Goal: Check status: Check status

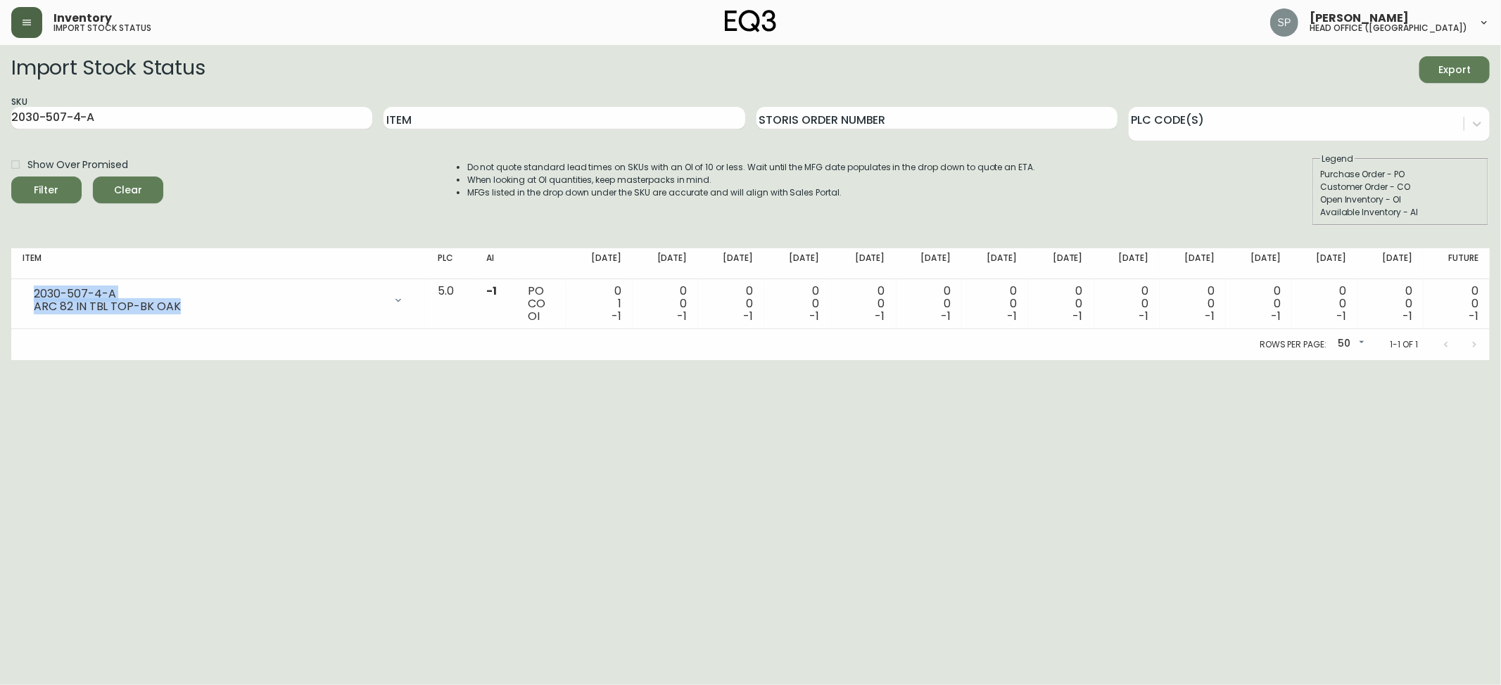
click at [24, 20] on icon "button" at bounding box center [27, 23] width 8 height 6
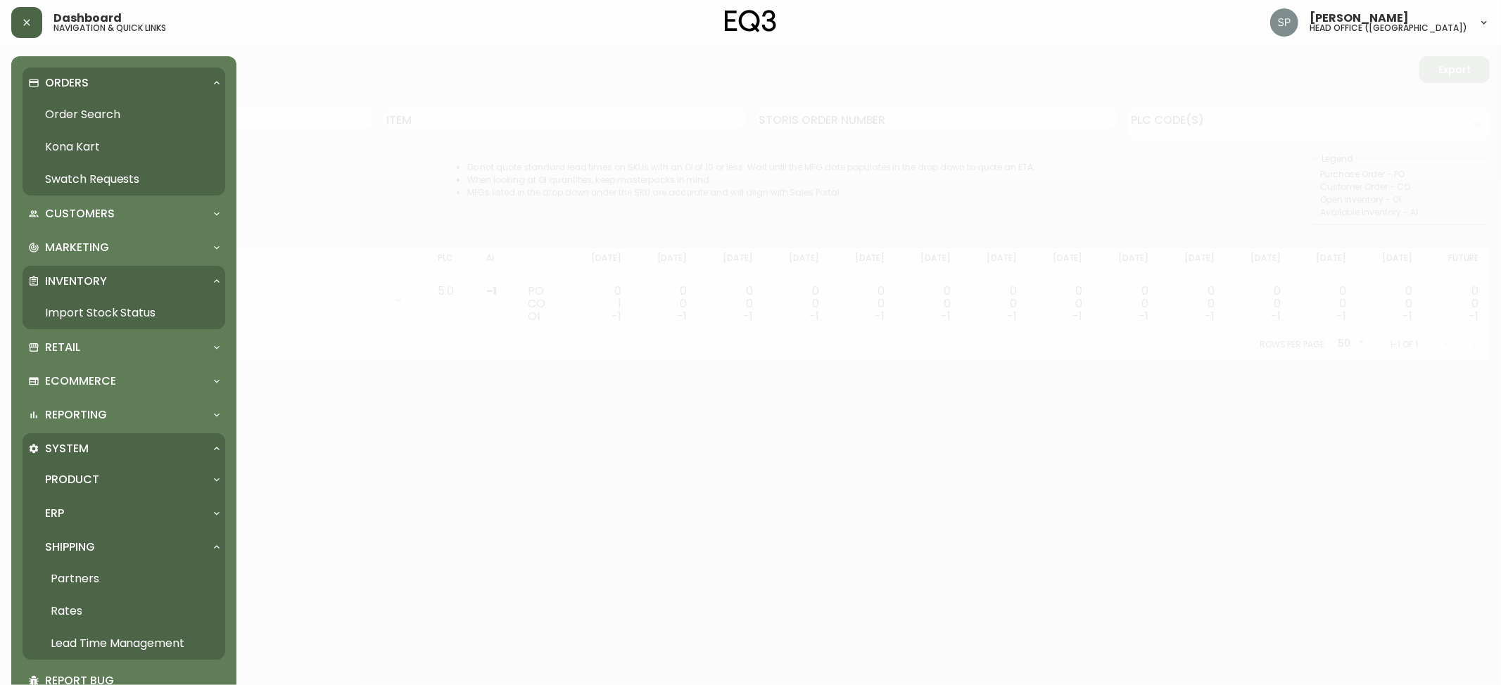
click at [83, 94] on div "Orders" at bounding box center [124, 83] width 203 height 31
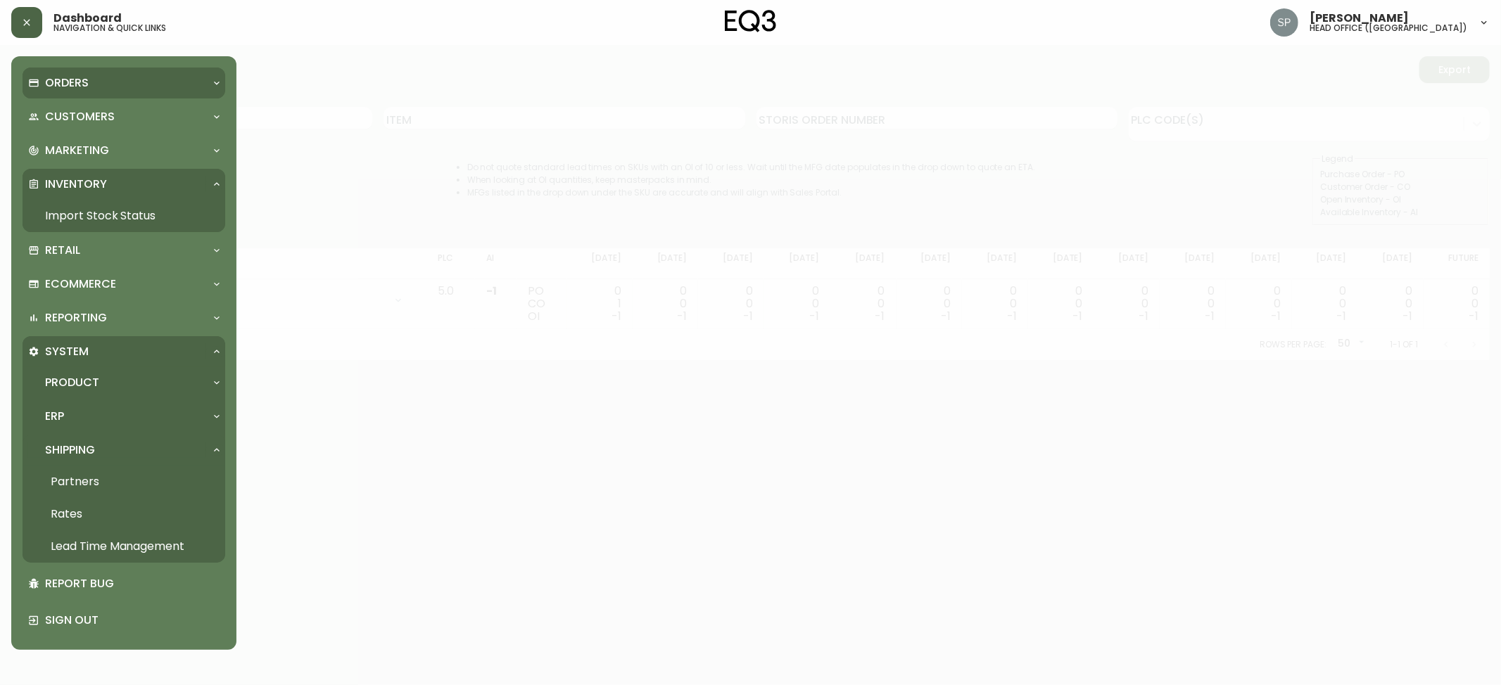
click at [72, 84] on p "Orders" at bounding box center [67, 82] width 44 height 15
click at [86, 103] on link "Order Search" at bounding box center [124, 115] width 203 height 32
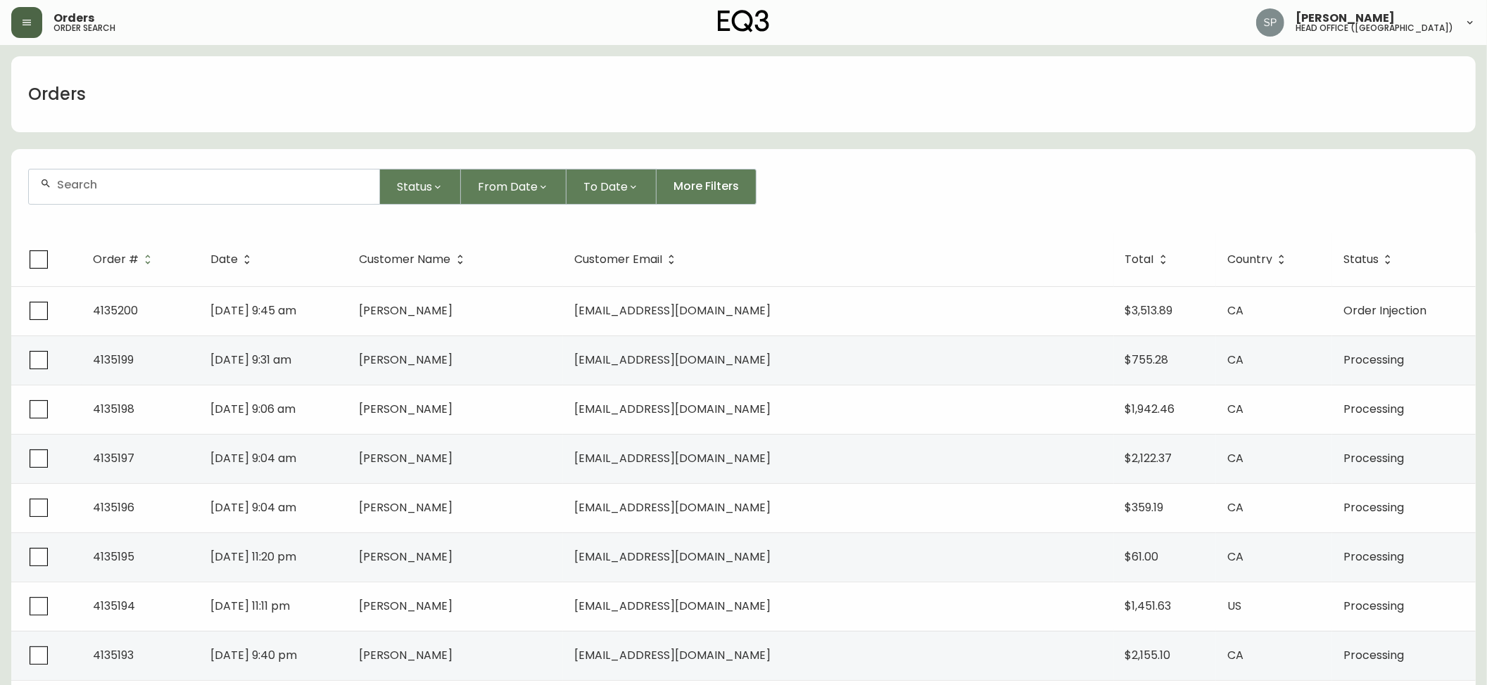
click at [225, 189] on input "text" at bounding box center [212, 184] width 311 height 13
type input "5"
type input "8553161"
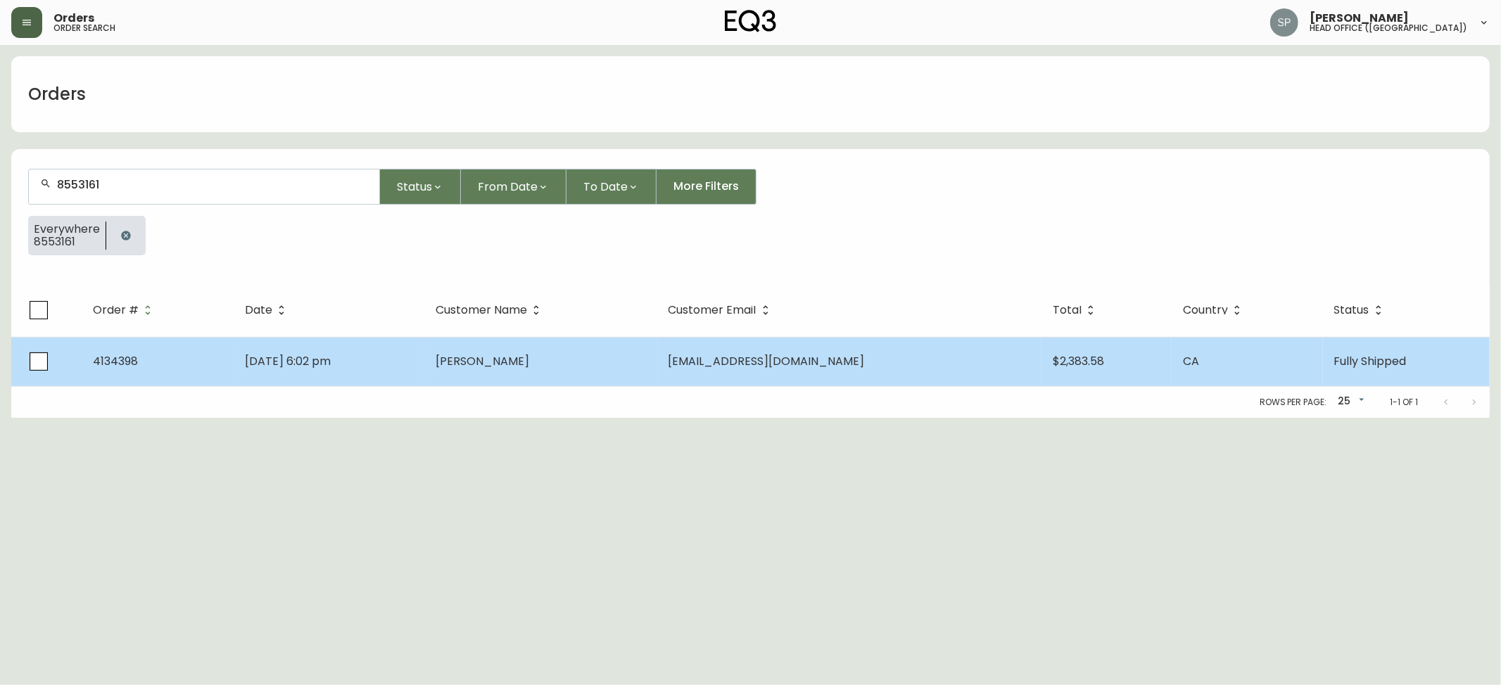
click at [584, 342] on td "[PERSON_NAME]" at bounding box center [540, 361] width 233 height 49
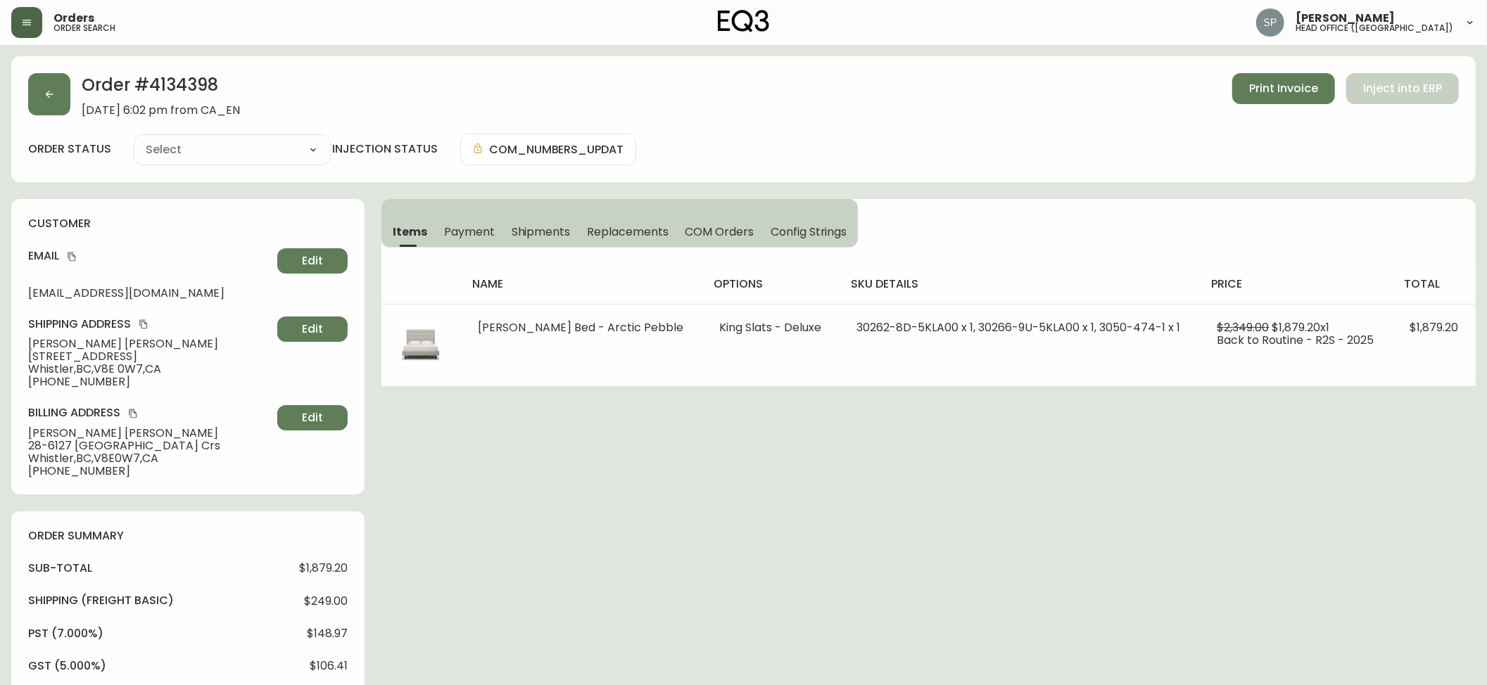
type input "Fully Shipped"
select select "FULLY_SHIPPED"
click at [45, 103] on button "button" at bounding box center [49, 94] width 42 height 42
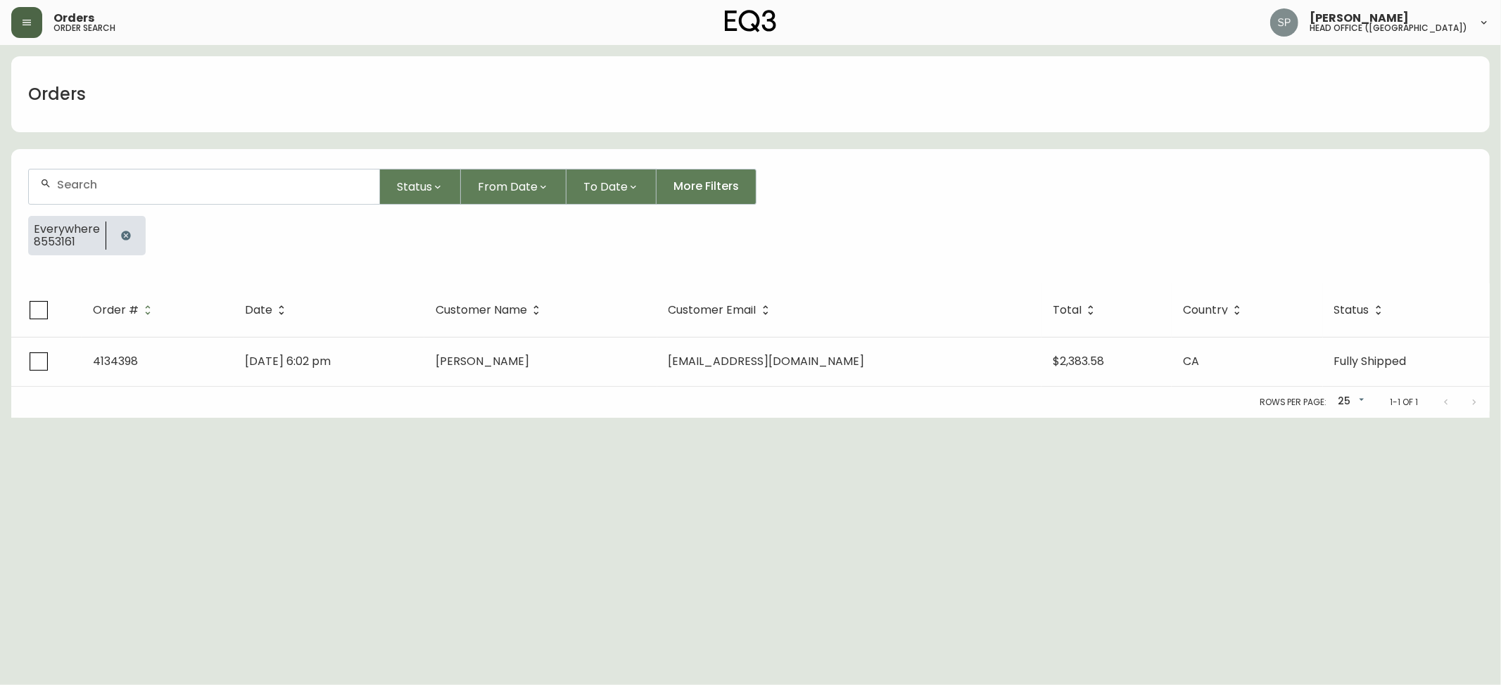
click at [173, 192] on div at bounding box center [204, 187] width 350 height 34
type input "8517526"
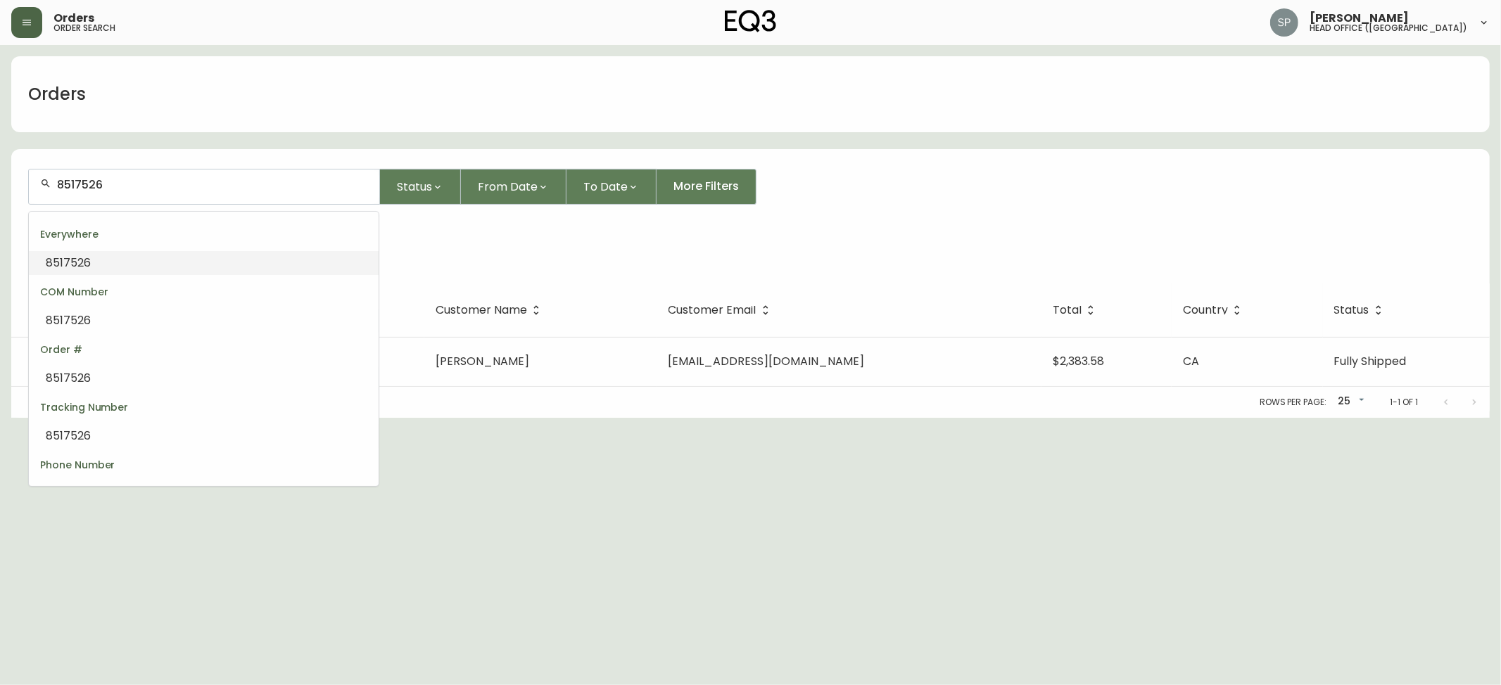
click at [134, 254] on li "8517526" at bounding box center [204, 263] width 350 height 24
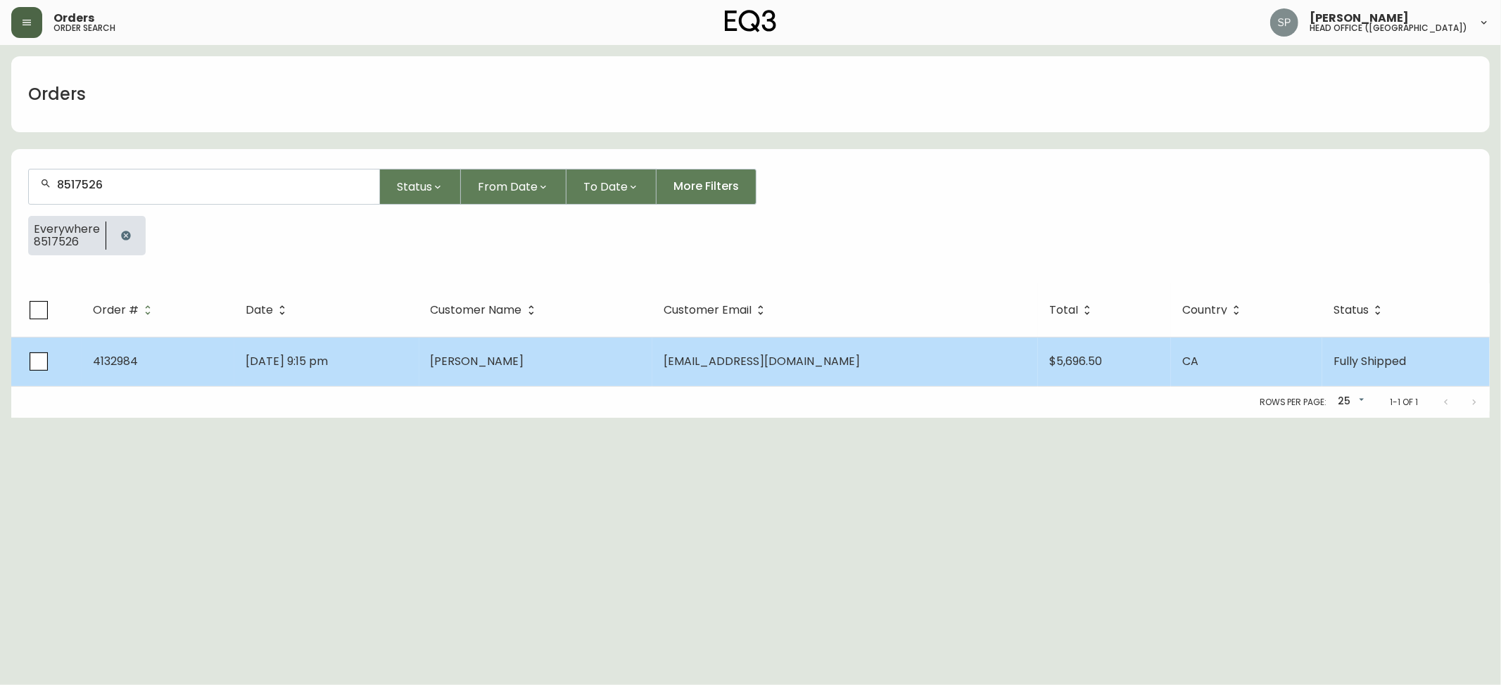
click at [374, 358] on td "[DATE] 9:15 pm" at bounding box center [326, 361] width 185 height 49
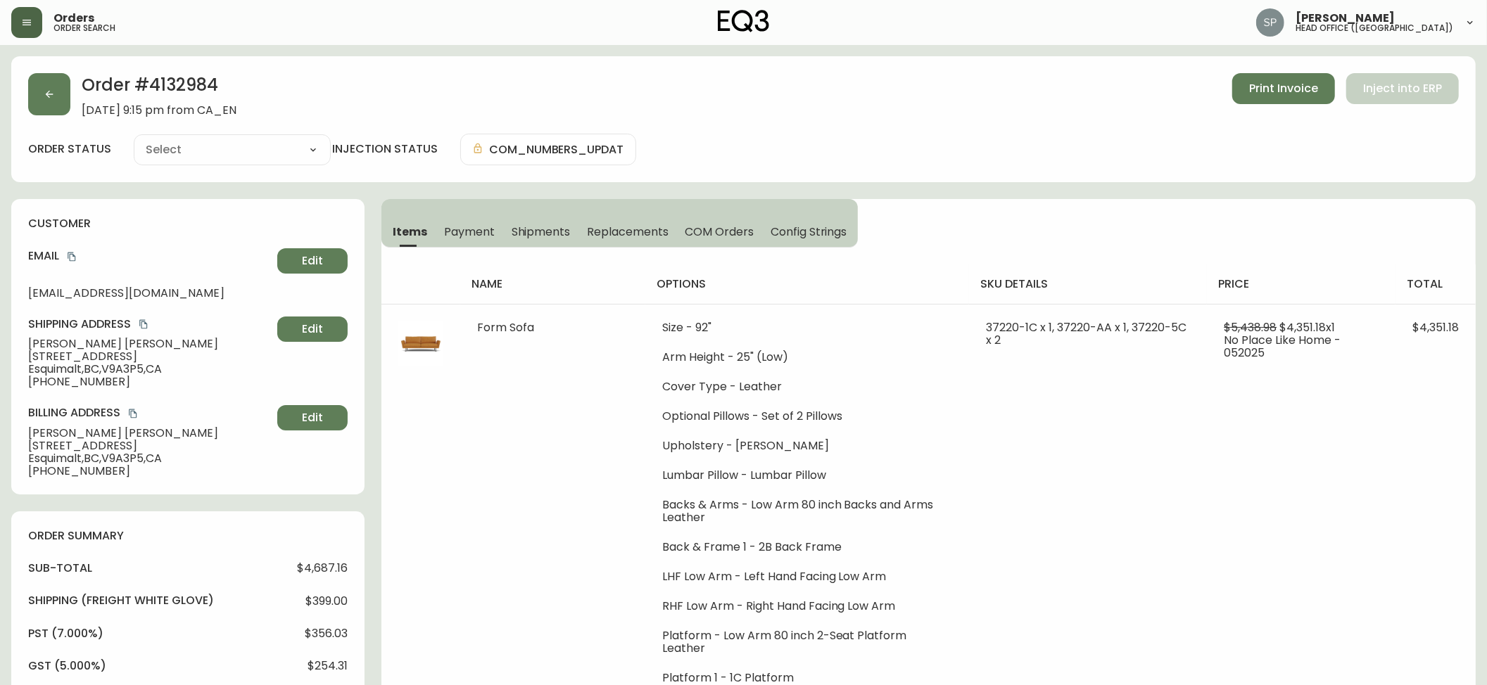
type input "Fully Shipped"
select select "FULLY_SHIPPED"
click at [63, 96] on button "button" at bounding box center [49, 94] width 42 height 42
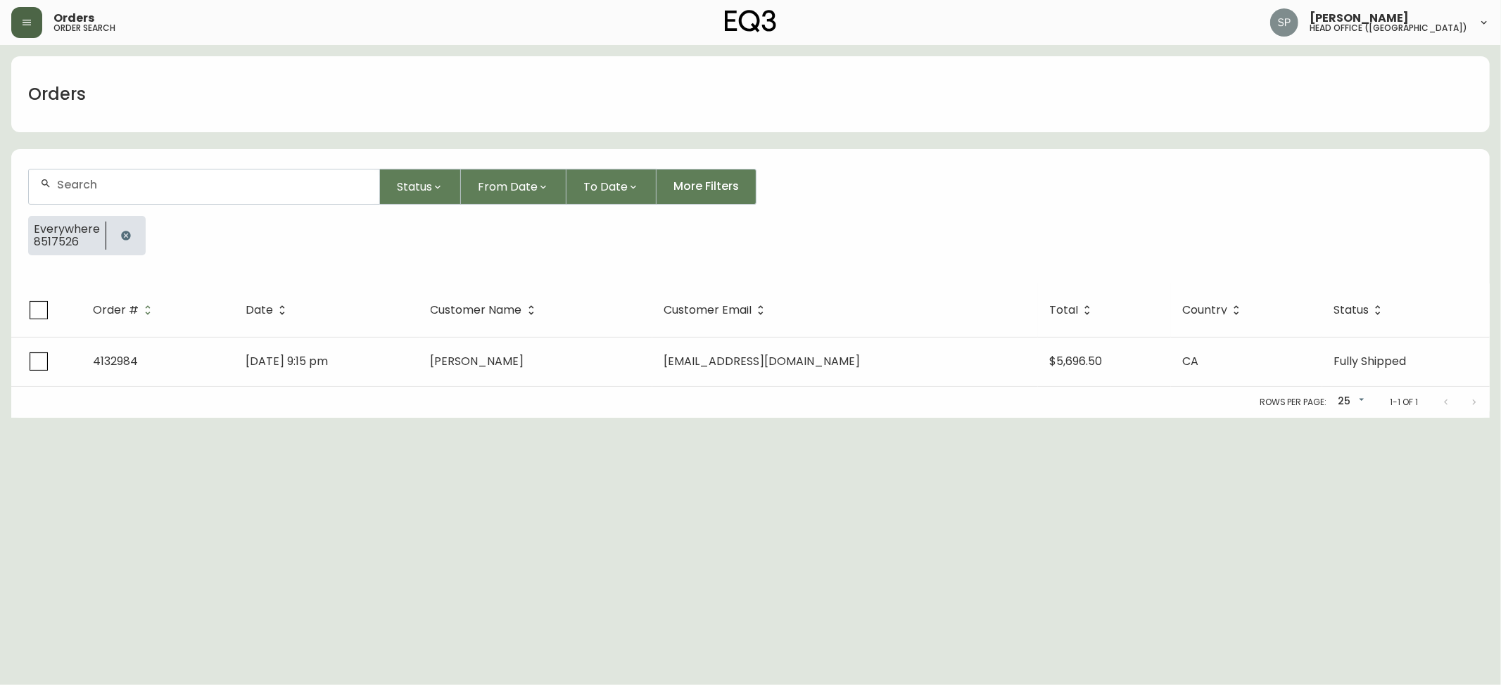
drag, startPoint x: 125, startPoint y: 165, endPoint x: 136, endPoint y: 177, distance: 16.5
click at [127, 167] on form "Status From Date To Date More Filters Everywhere 8517526" at bounding box center [750, 218] width 1478 height 132
click at [137, 177] on div at bounding box center [204, 187] width 350 height 34
type input "8525550"
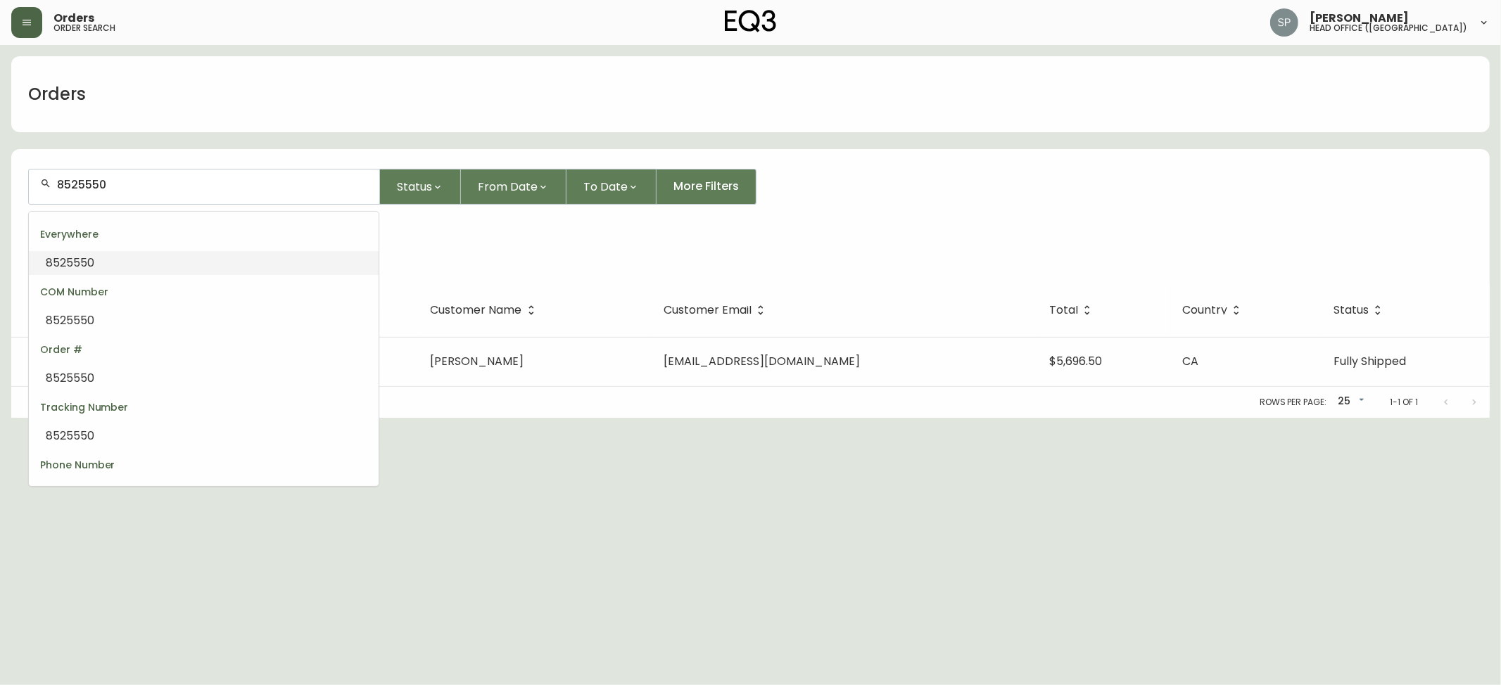
click at [75, 269] on span "8525550" at bounding box center [70, 263] width 49 height 16
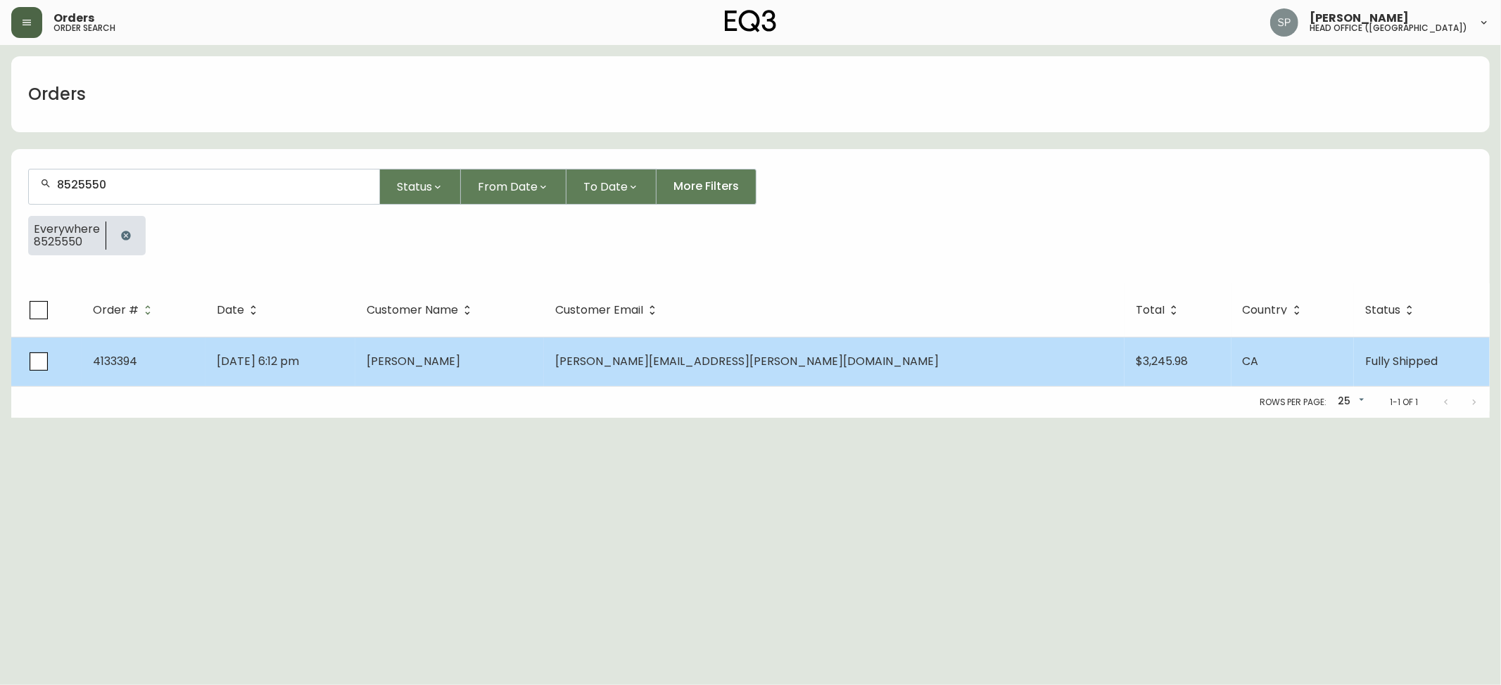
click at [355, 359] on td "[DATE] 6:12 pm" at bounding box center [280, 361] width 150 height 49
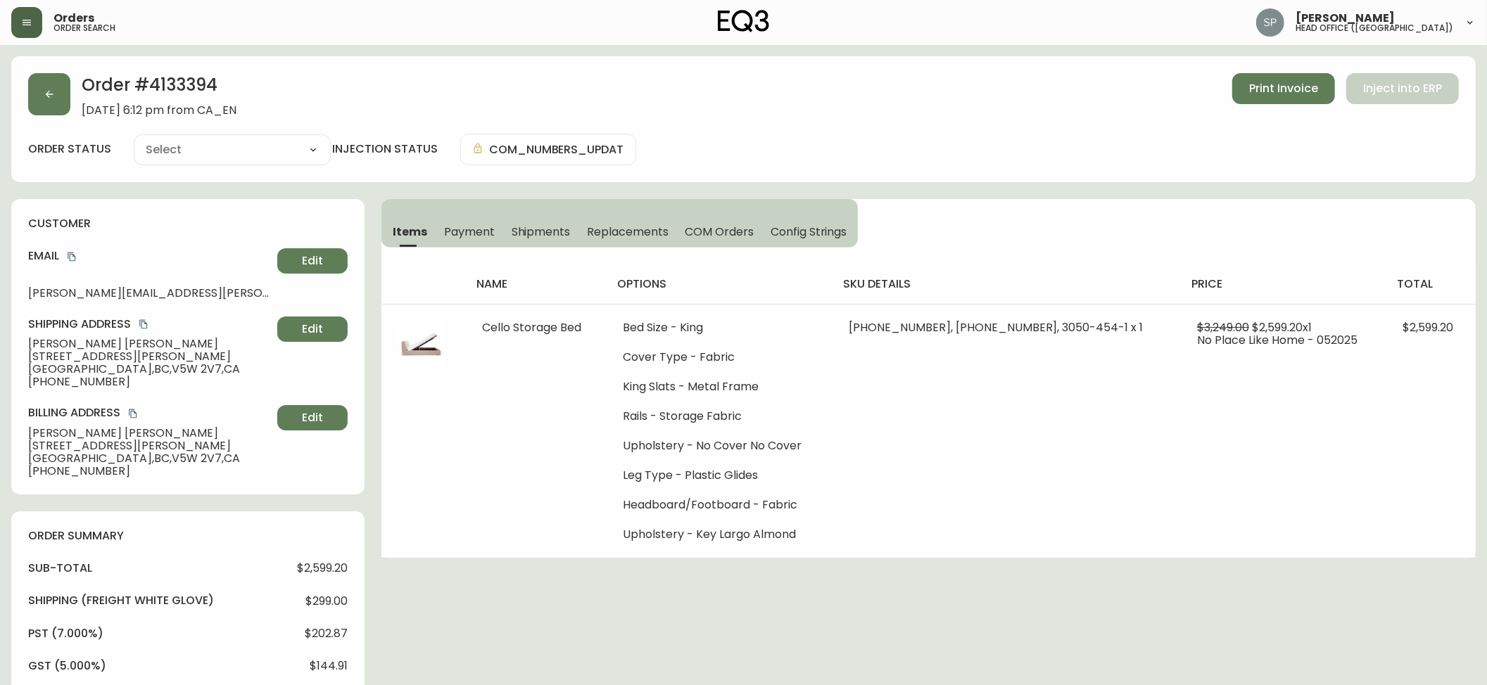
type input "Fully Shipped"
select select "FULLY_SHIPPED"
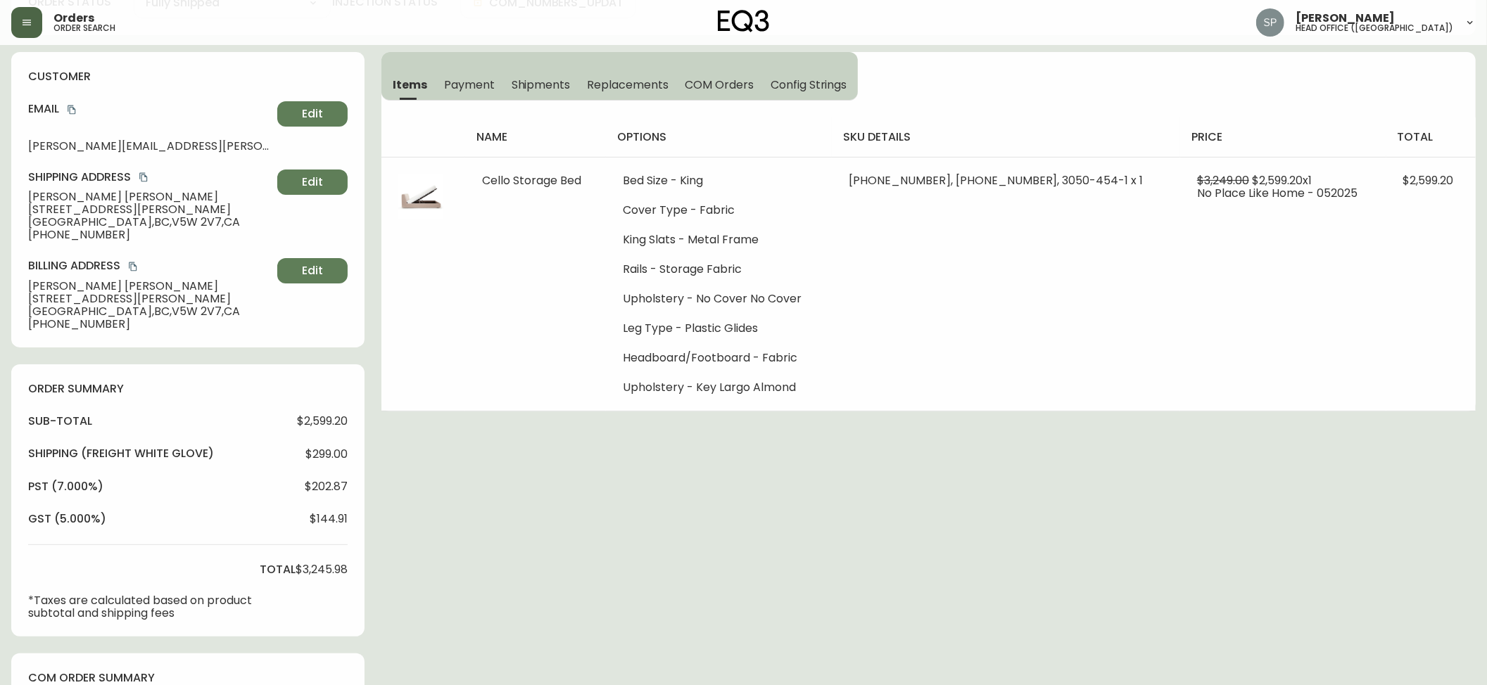
scroll to position [187, 0]
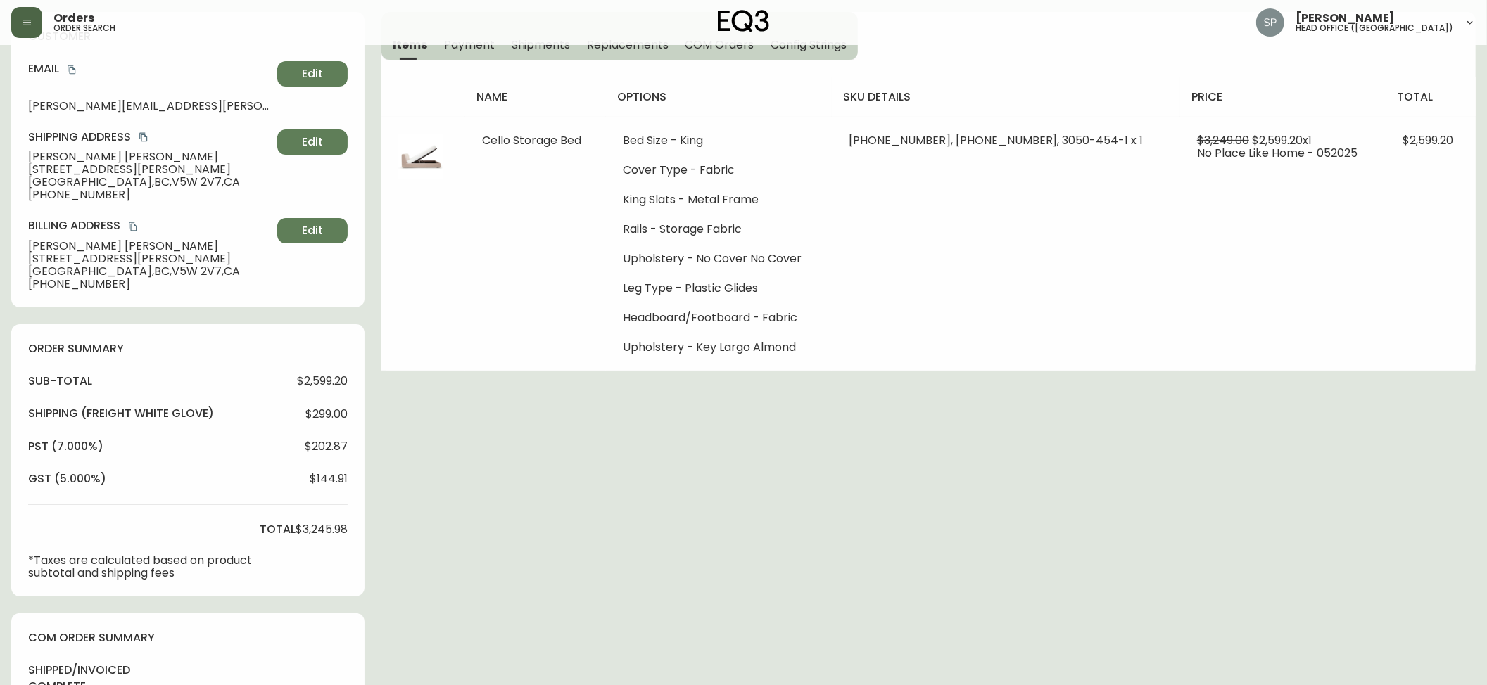
drag, startPoint x: 325, startPoint y: 436, endPoint x: 212, endPoint y: 414, distance: 115.4
click at [325, 436] on div "sub-total $2,599.20 Shipping ( Freight White Glove ) $299.00 pst (7.000%) $202.…" at bounding box center [187, 477] width 319 height 206
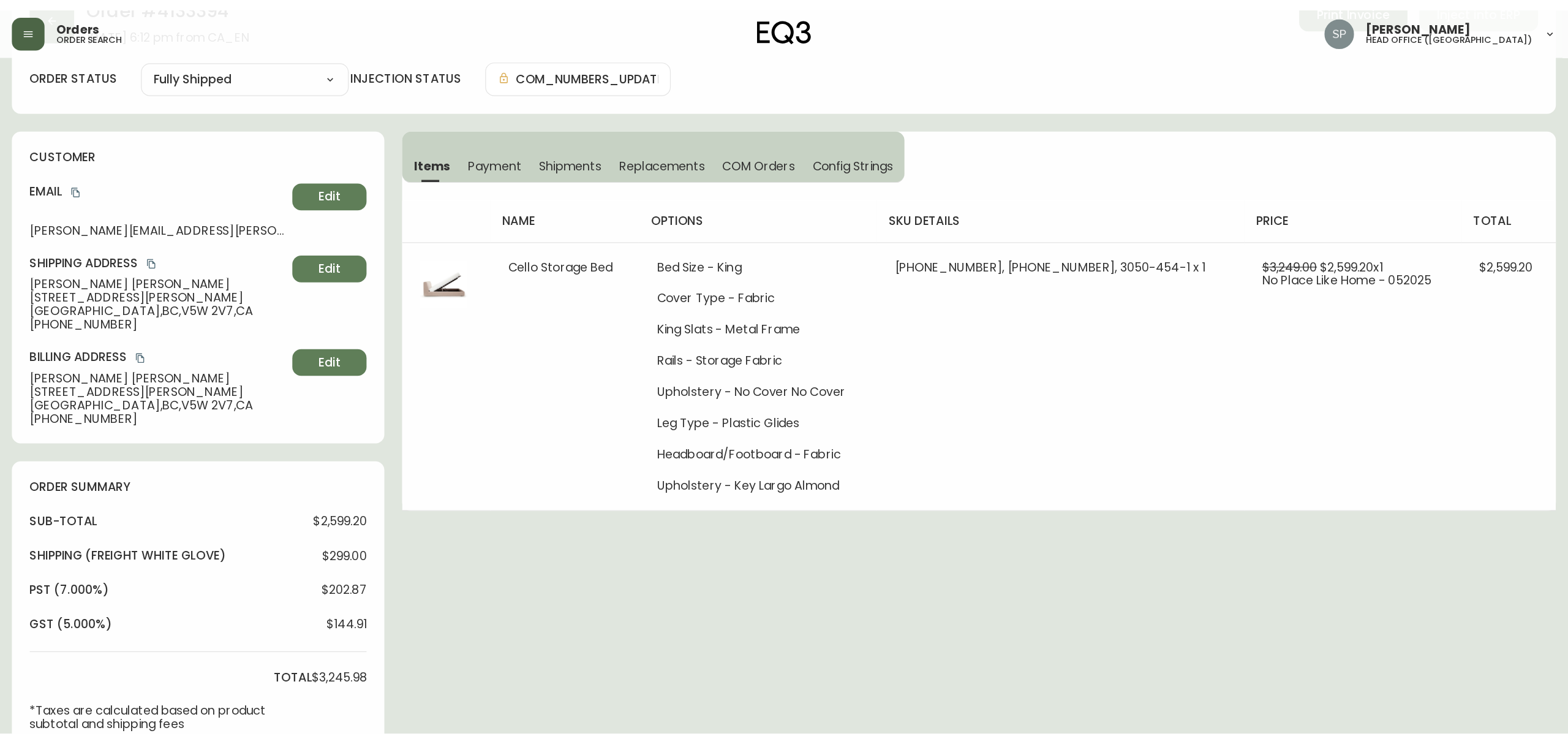
scroll to position [0, 0]
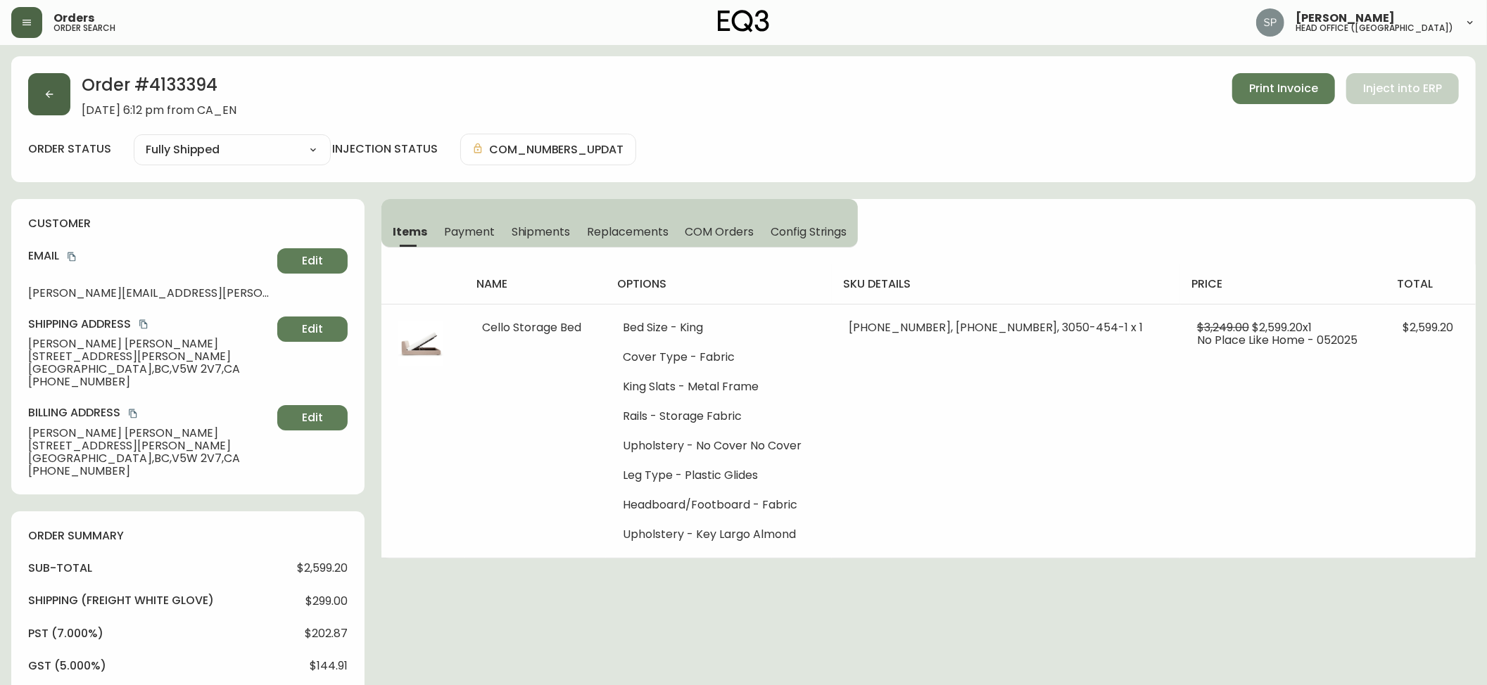
click at [61, 91] on button "button" at bounding box center [49, 94] width 42 height 42
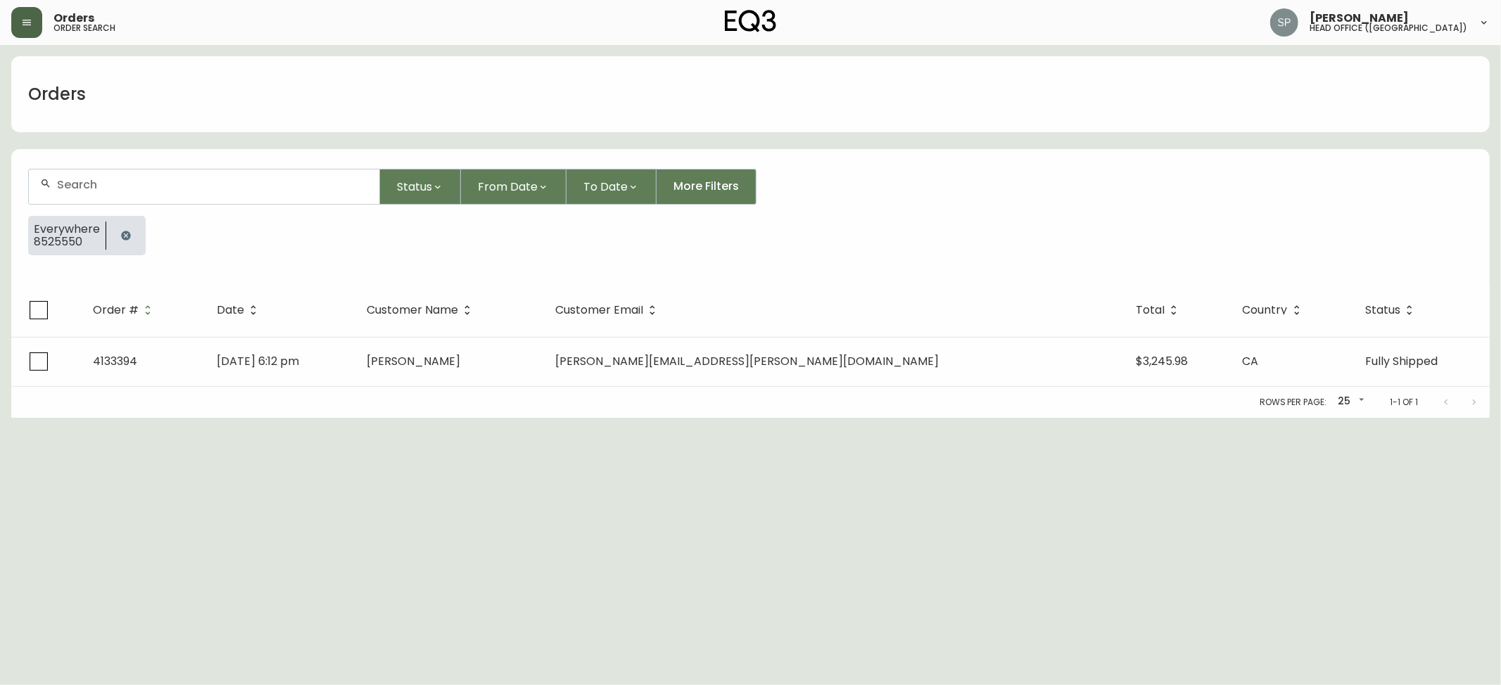
click at [122, 191] on input "text" at bounding box center [212, 184] width 311 height 13
drag, startPoint x: 581, startPoint y: 500, endPoint x: 585, endPoint y: 491, distance: 9.8
click at [581, 418] on html "Orders order search [PERSON_NAME] head office ([GEOGRAPHIC_DATA]) Orders Status…" at bounding box center [750, 209] width 1501 height 418
